Goal: Obtain resource: Download file/media

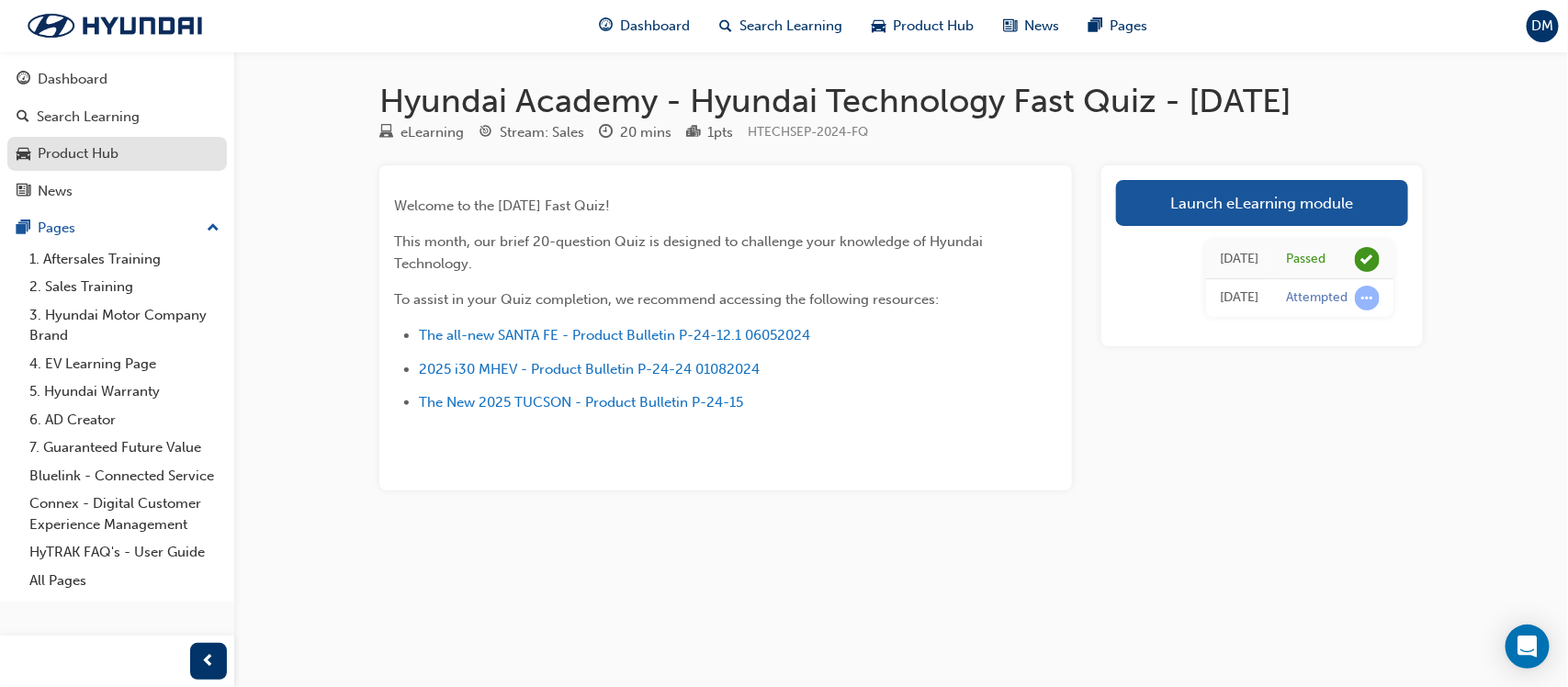
click at [79, 150] on div "Product Hub" at bounding box center [78, 153] width 81 height 21
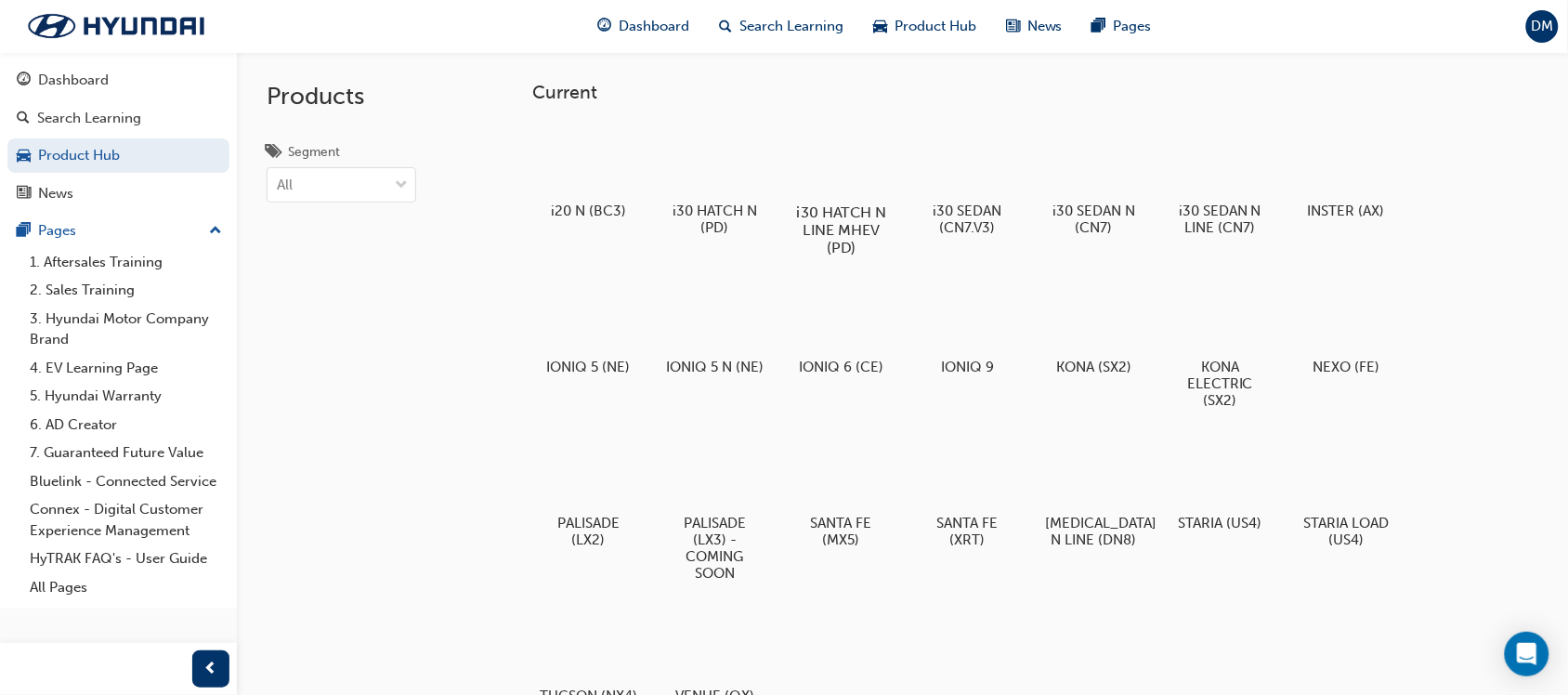
click at [842, 177] on div at bounding box center [841, 159] width 103 height 75
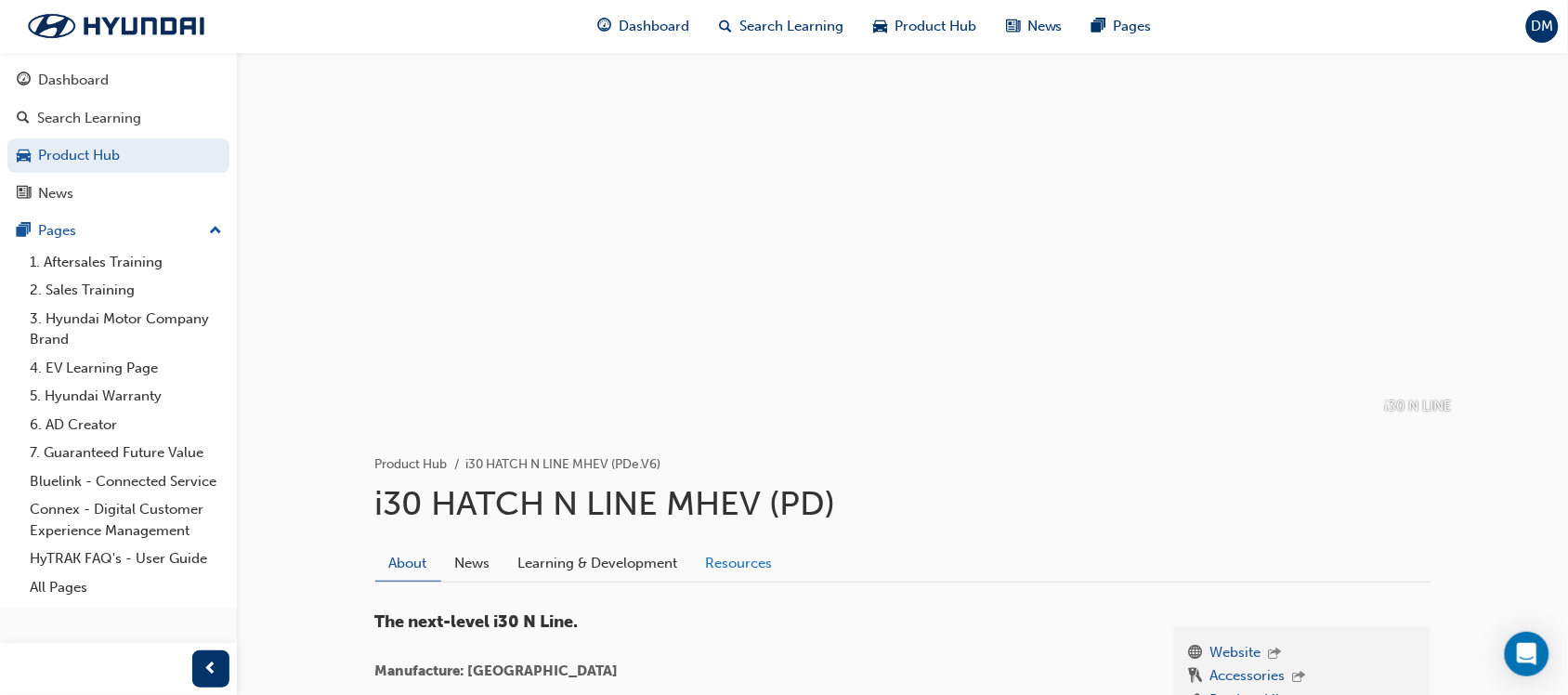
click at [737, 554] on link "Resources" at bounding box center [739, 563] width 94 height 35
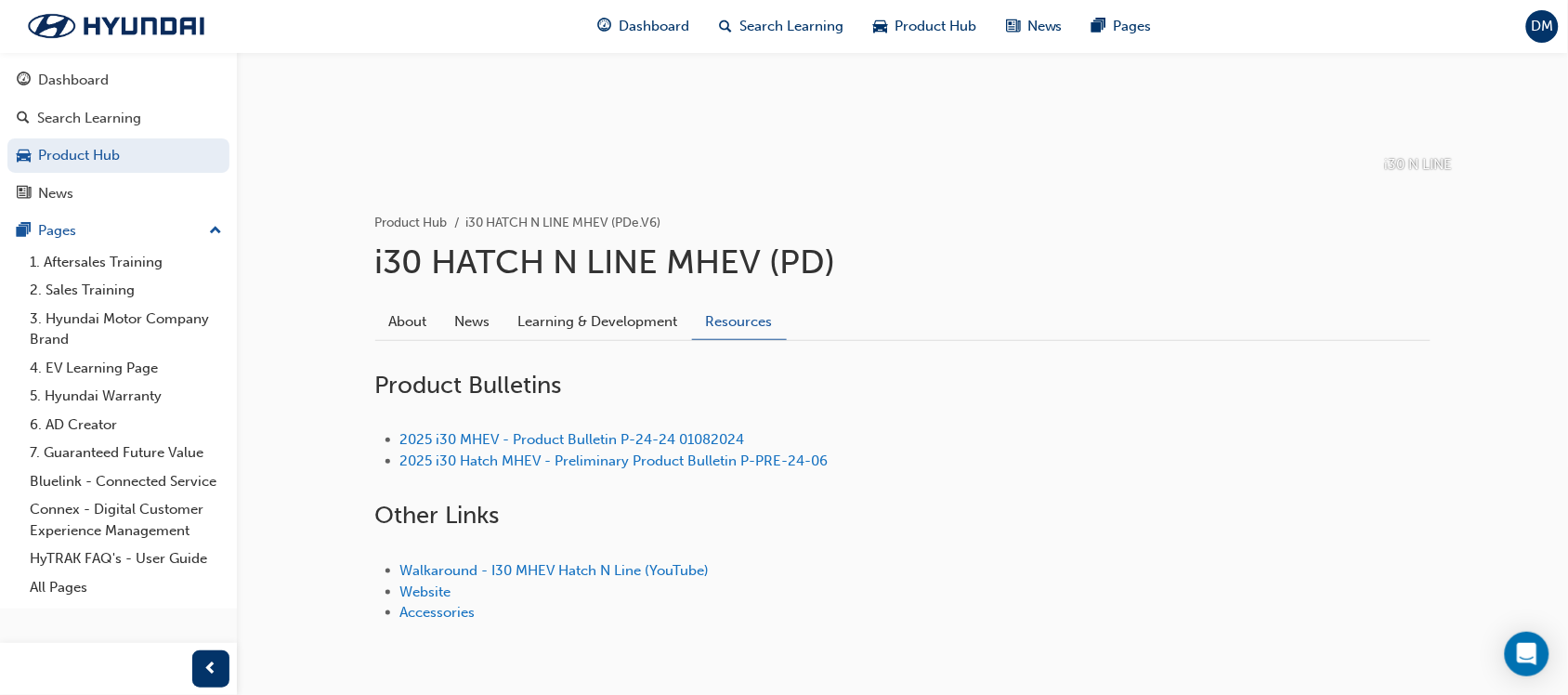
scroll to position [243, 0]
click at [597, 435] on link "2025 i30 MHEV - Product Bulletin P-24-24 01082024" at bounding box center [572, 439] width 345 height 17
